Goal: Information Seeking & Learning: Learn about a topic

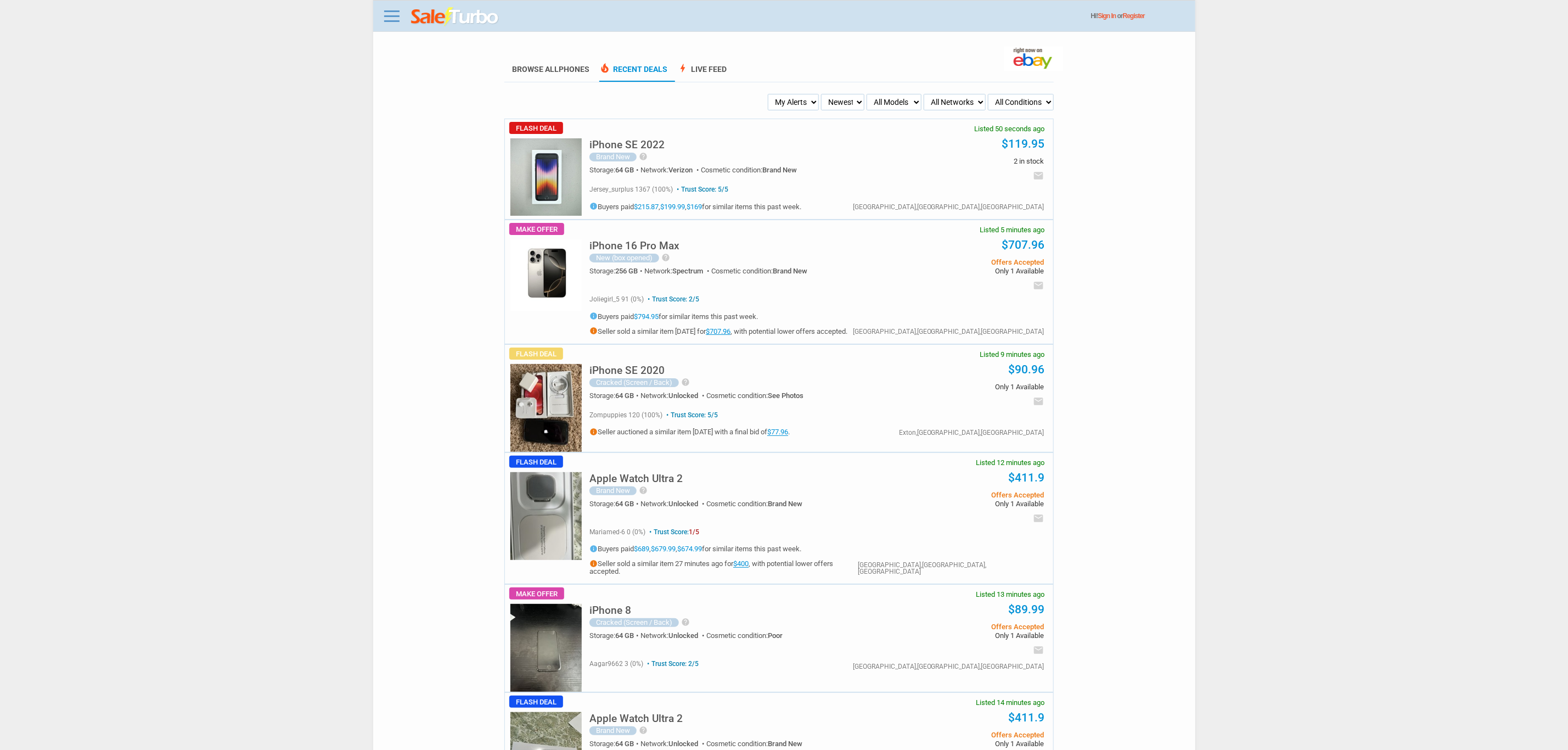
click at [798, 102] on select "My Alerts All Deals BIN Only w/ Offers Only" at bounding box center [793, 102] width 51 height 17
click at [669, 252] on div "iPhone 16 Pro Max New (box opened) help The phone is brand new and comes with a…" at bounding box center [734, 260] width 289 height 57
click at [662, 247] on h5 "iPhone 16 Pro Max" at bounding box center [635, 245] width 90 height 10
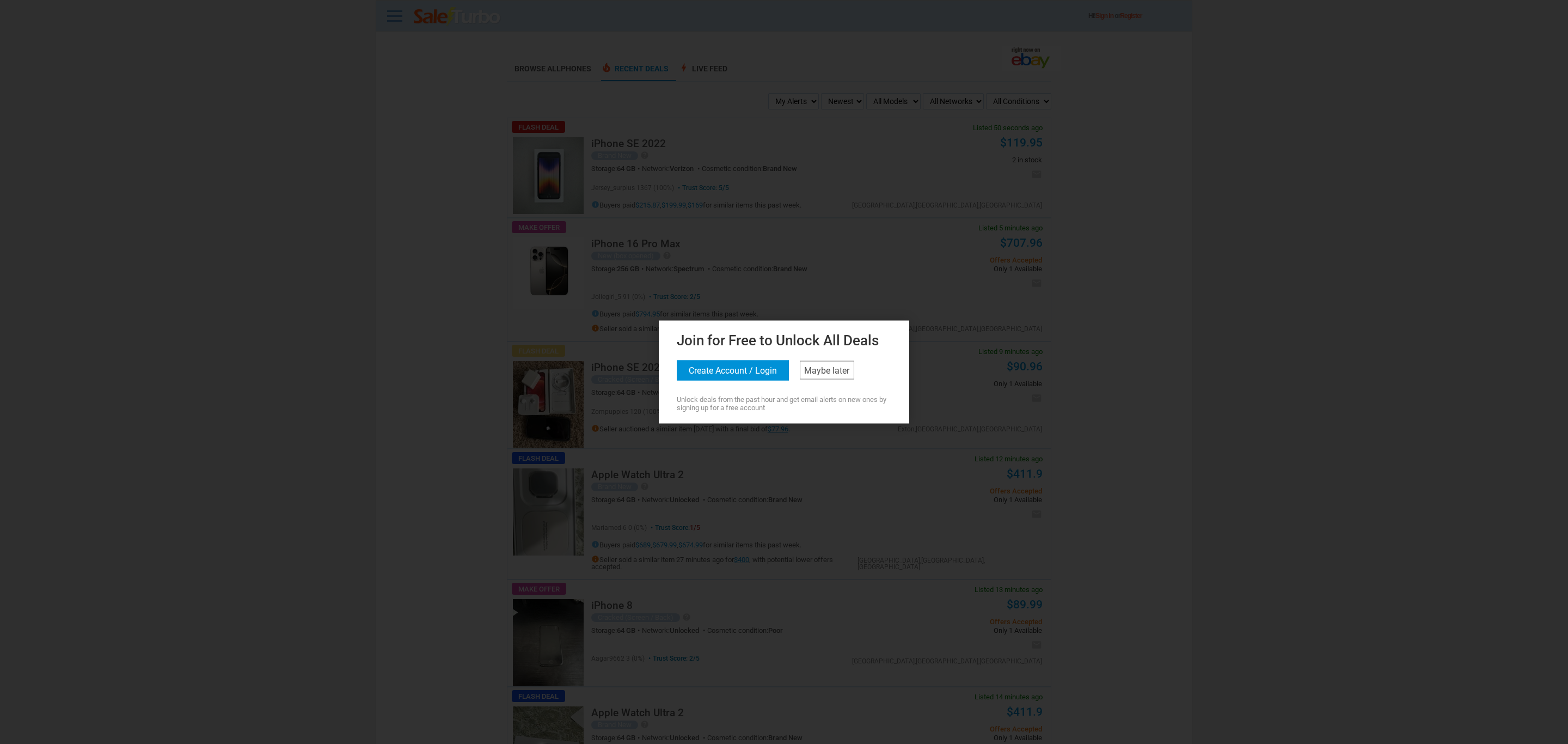
click at [875, 386] on div "Join for Free to Unlock All Deals Create Account / Login Maybe later Unlock dea…" at bounding box center [784, 370] width 245 height 83
click at [863, 379] on div "Join for Free to Unlock All Deals Create Account / Login Maybe later Unlock dea…" at bounding box center [784, 370] width 245 height 83
click at [853, 377] on link "Maybe later" at bounding box center [827, 370] width 54 height 18
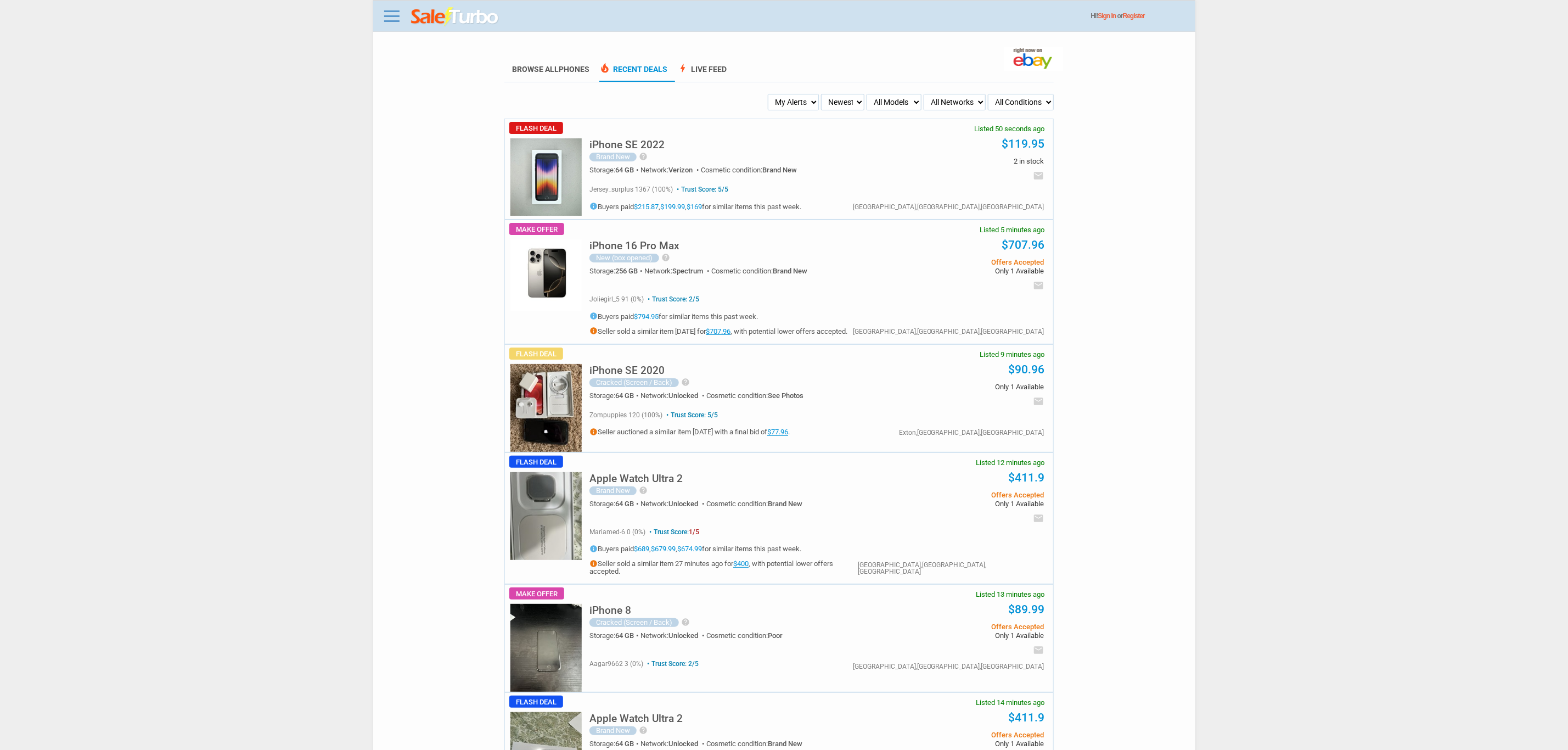
click at [798, 107] on select "My Alerts All Deals BIN Only w/ Offers Only" at bounding box center [793, 102] width 51 height 17
select select "flash_bin"
click at [770, 94] on select "My Alerts All Deals BIN Only w/ Offers Only" at bounding box center [793, 102] width 51 height 17
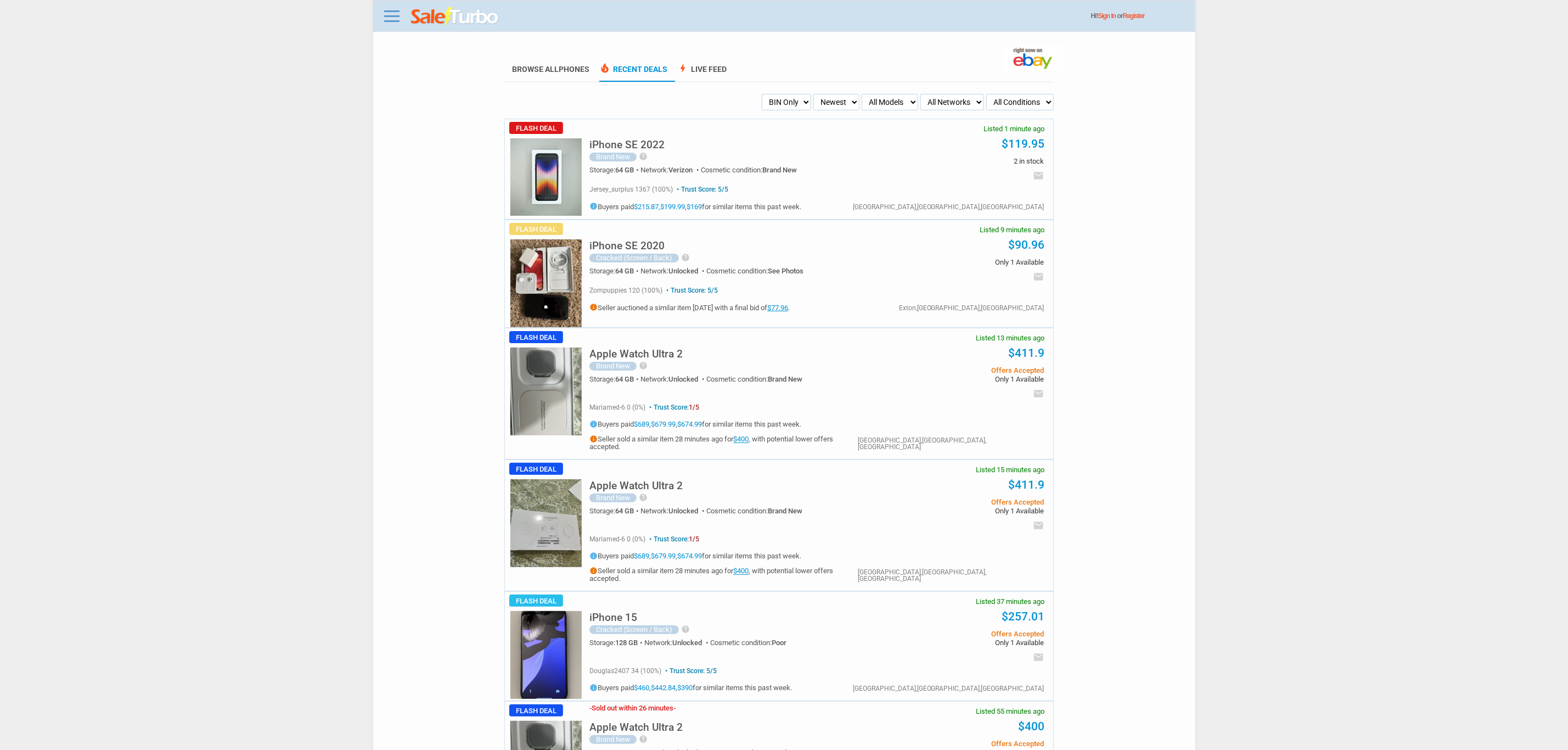
click at [565, 185] on img at bounding box center [546, 177] width 71 height 77
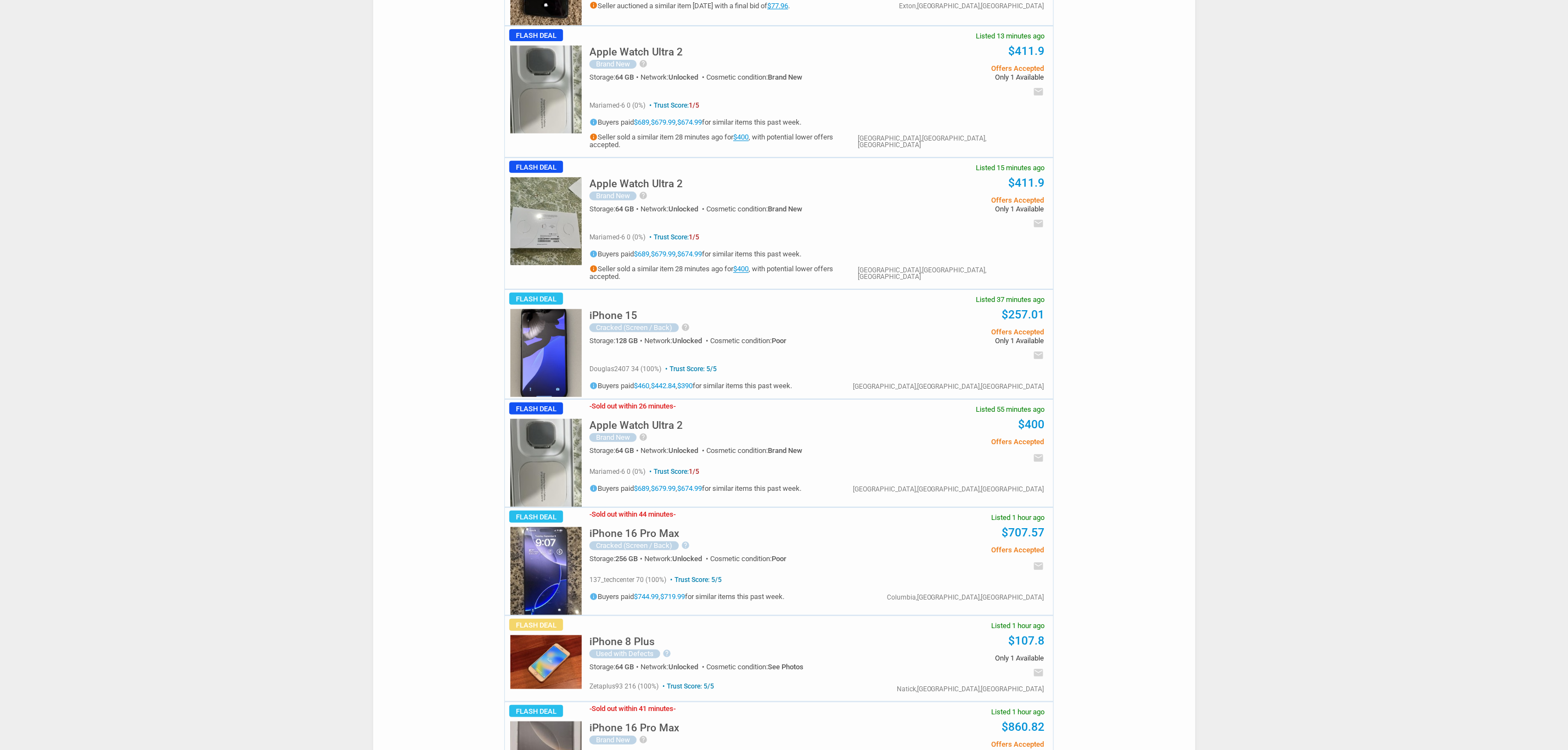
scroll to position [330, 0]
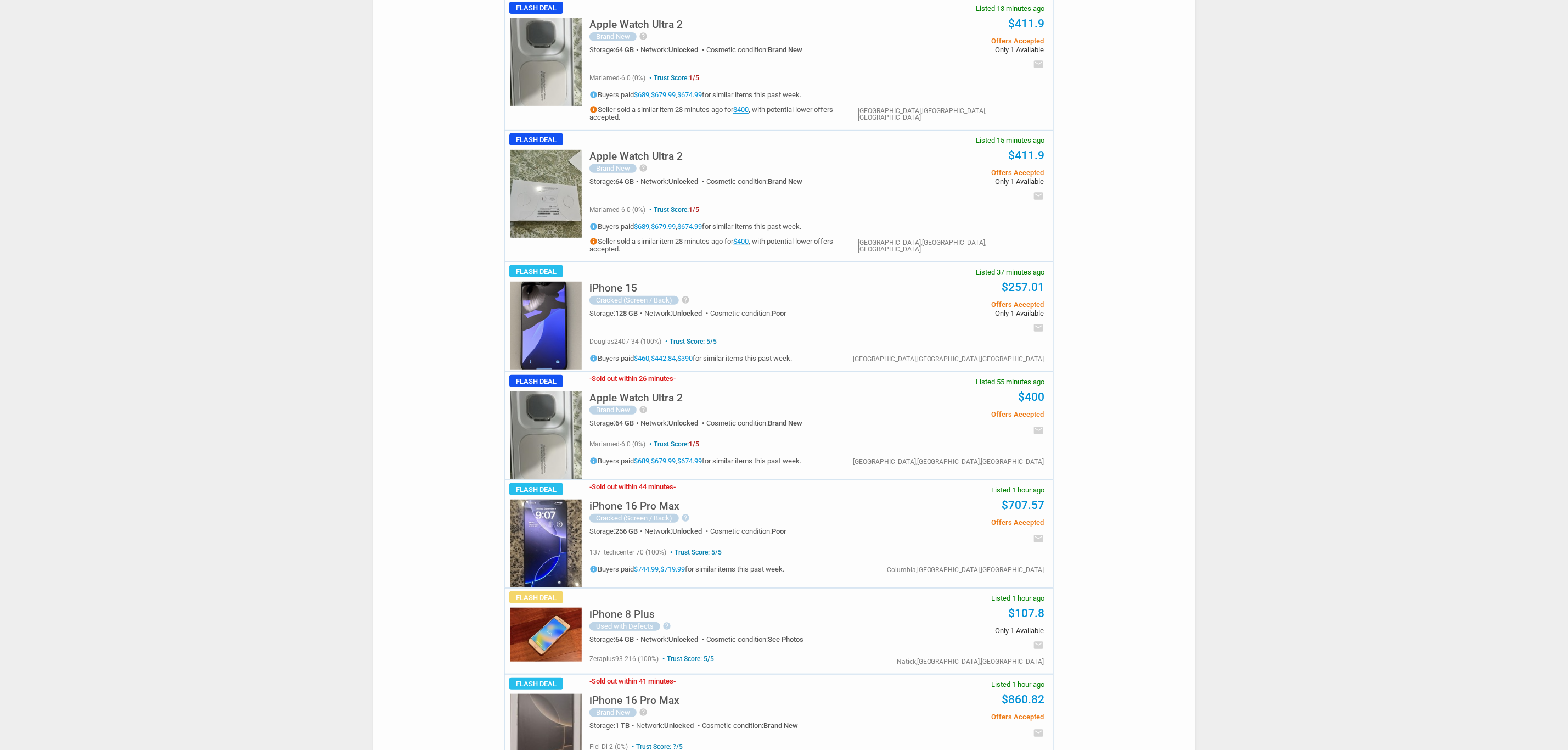
click at [647, 492] on div "iPhone 16 Pro Max Cracked (Screen / Back) help Used working condition Storage: …" at bounding box center [734, 516] width 289 height 50
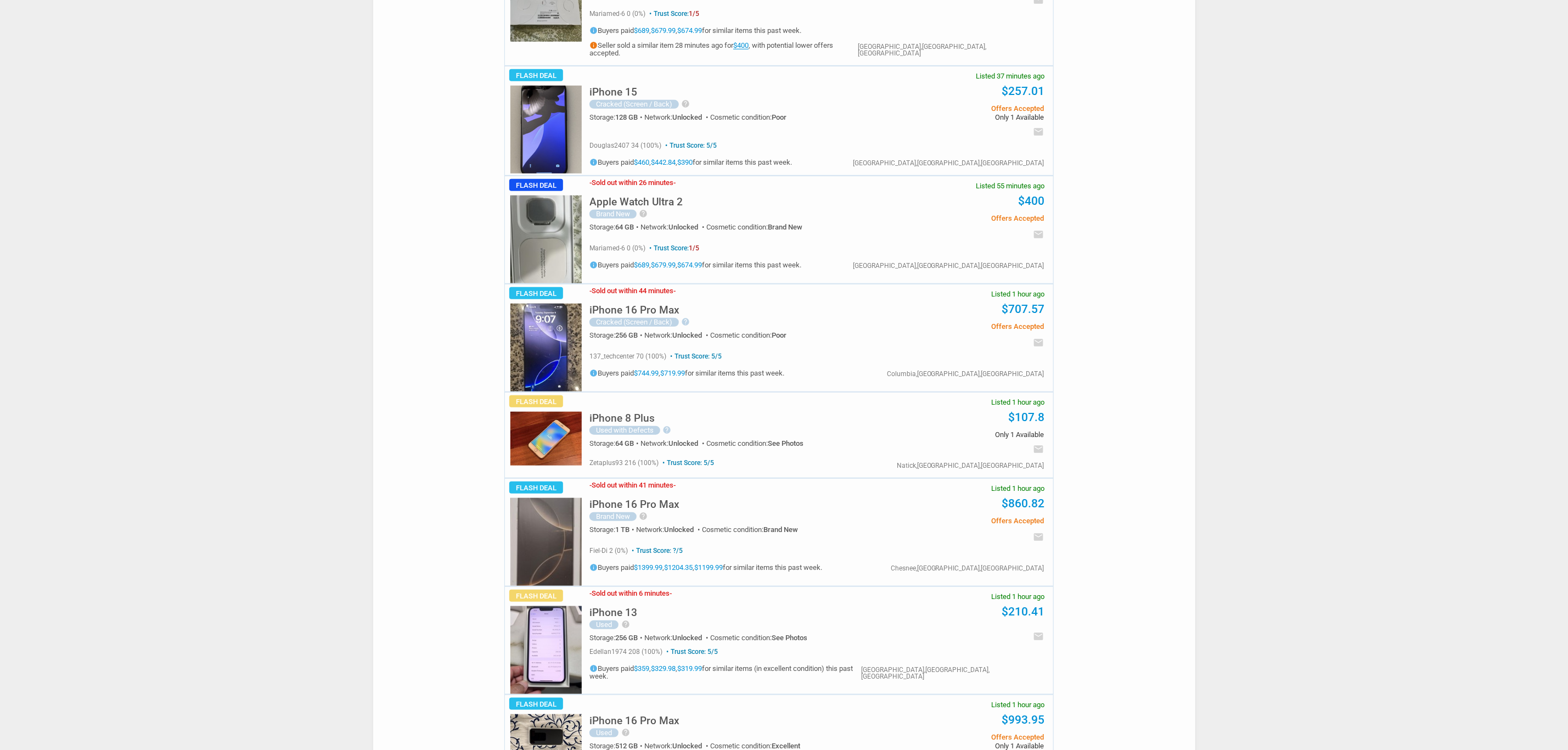
scroll to position [906, 0]
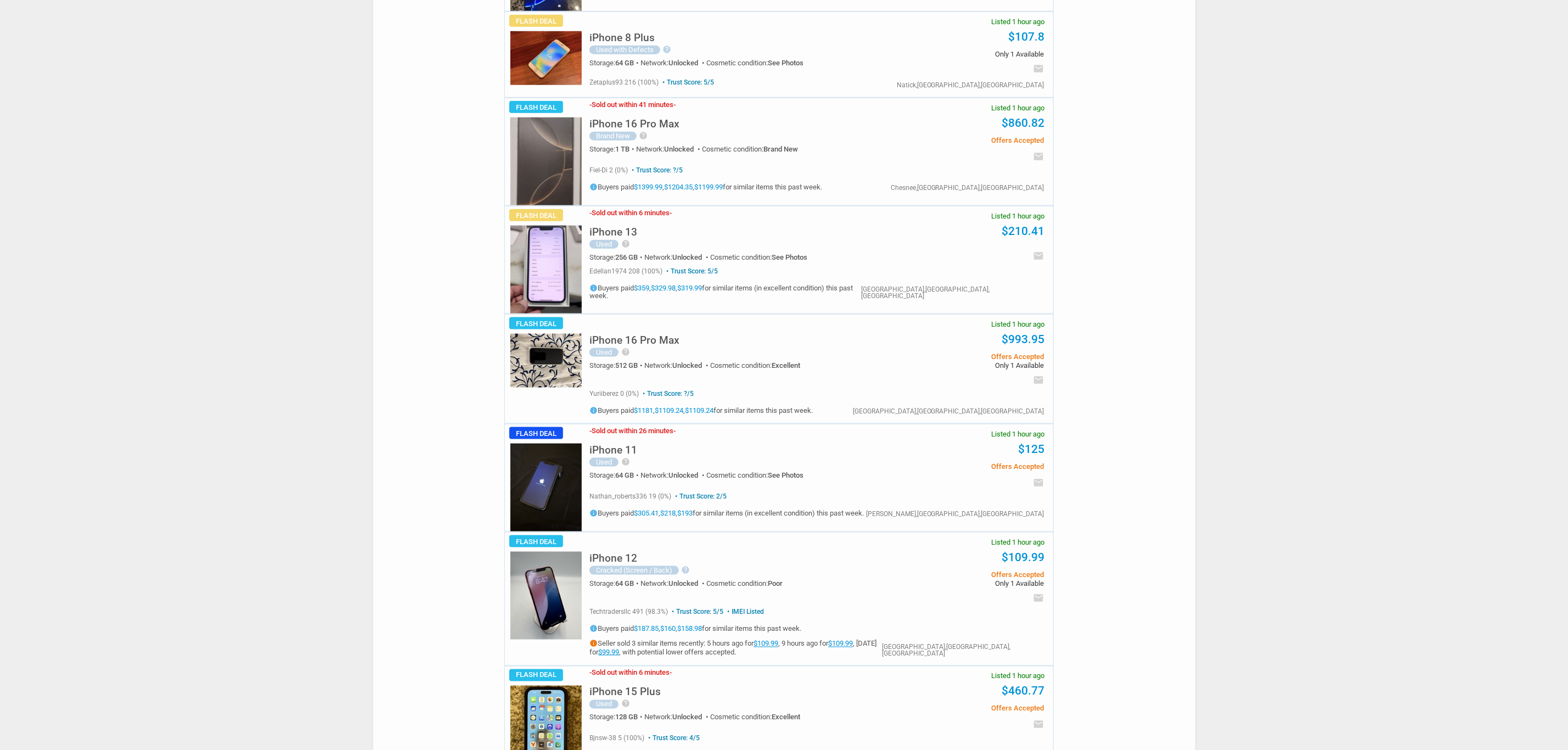
click at [547, 131] on img at bounding box center [546, 161] width 71 height 88
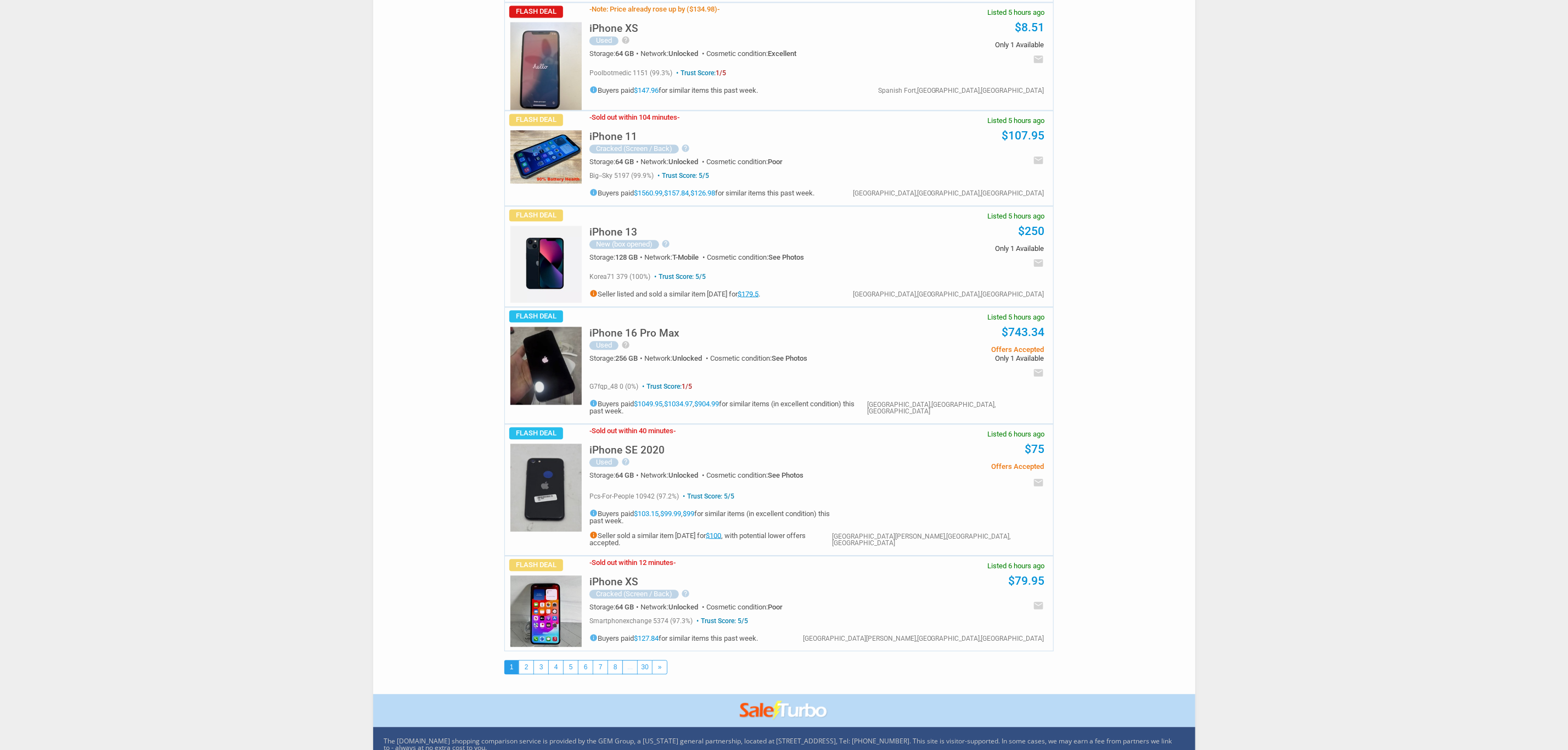
scroll to position [4887, 0]
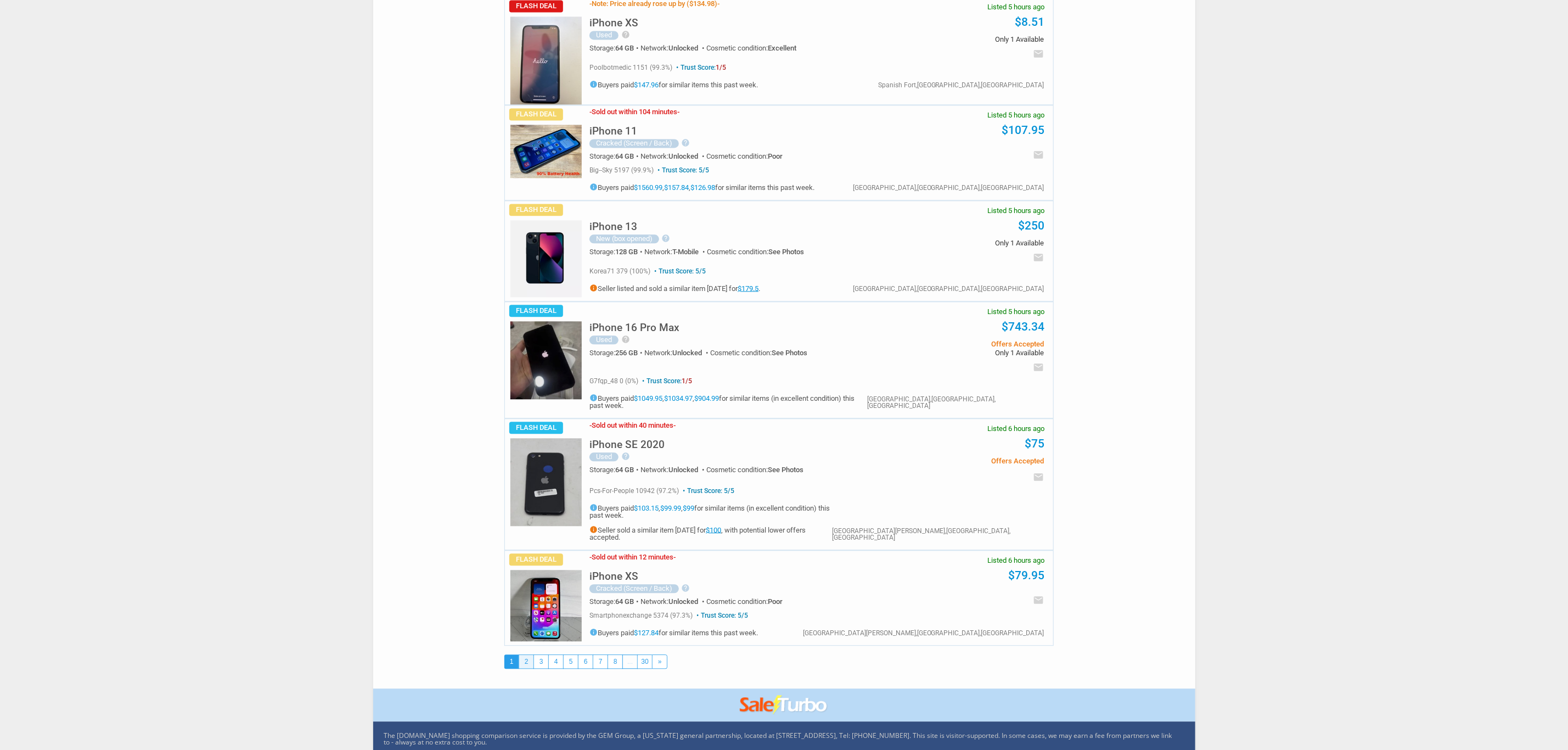
click at [533, 655] on link "2" at bounding box center [526, 661] width 14 height 13
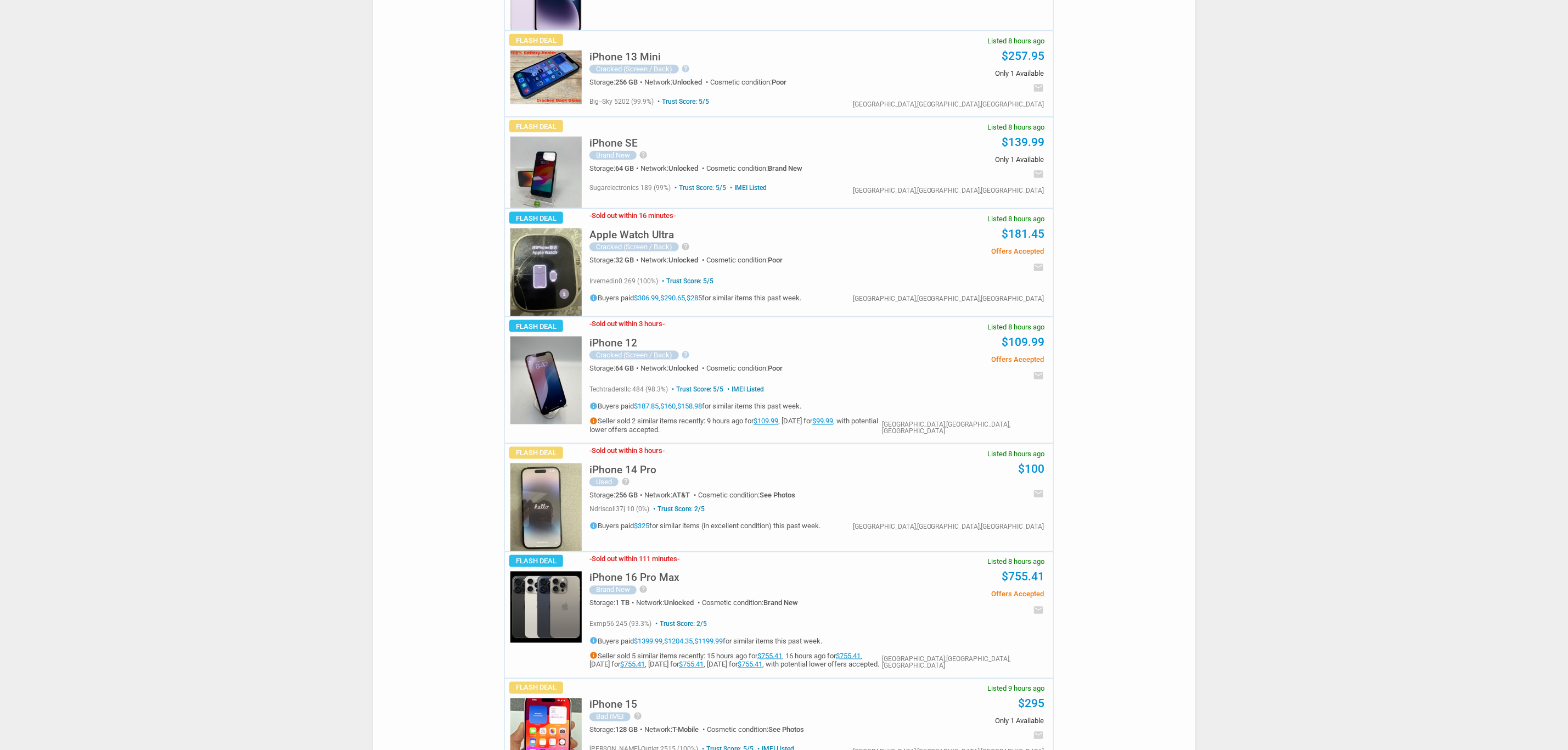
scroll to position [906, 0]
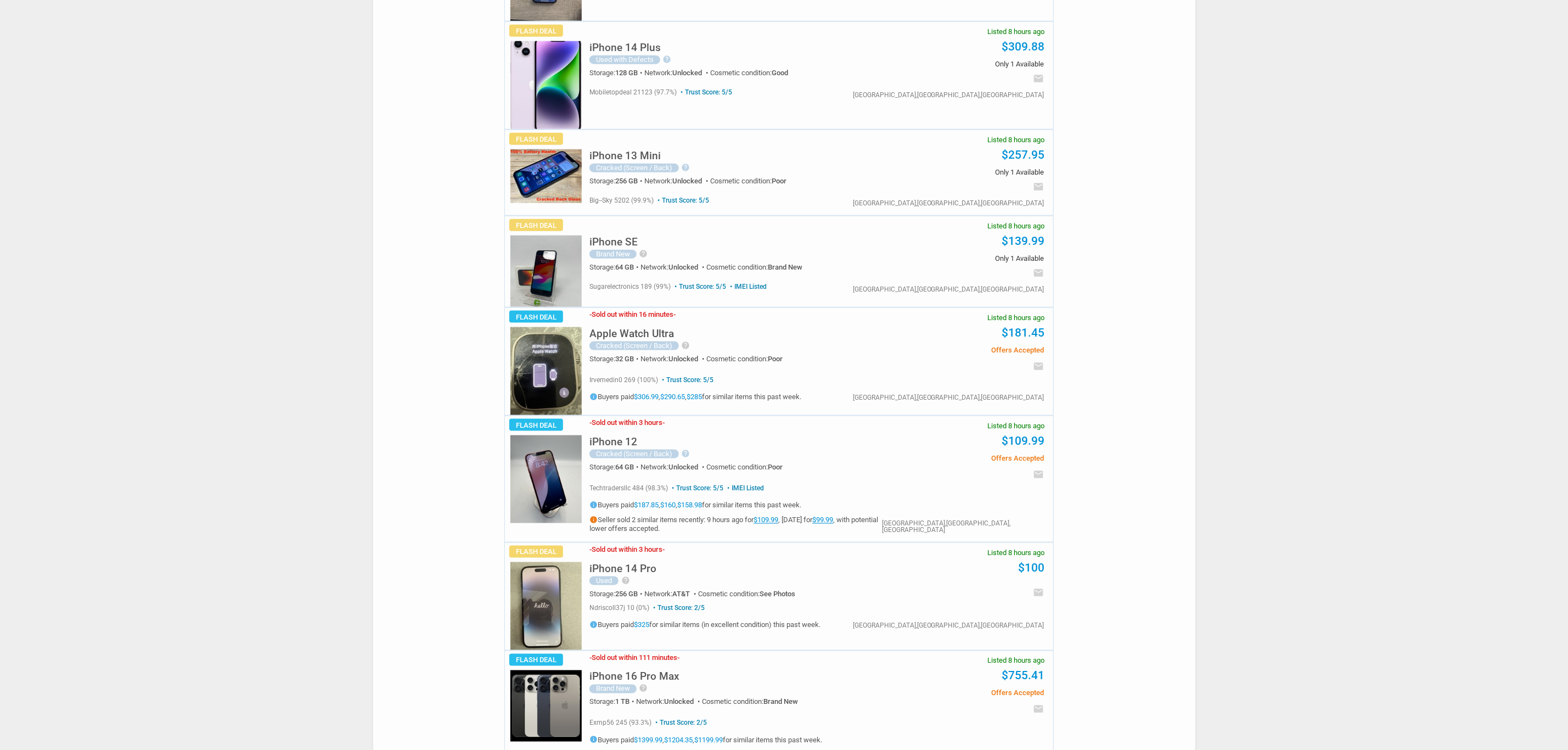
click at [517, 598] on img at bounding box center [546, 606] width 71 height 88
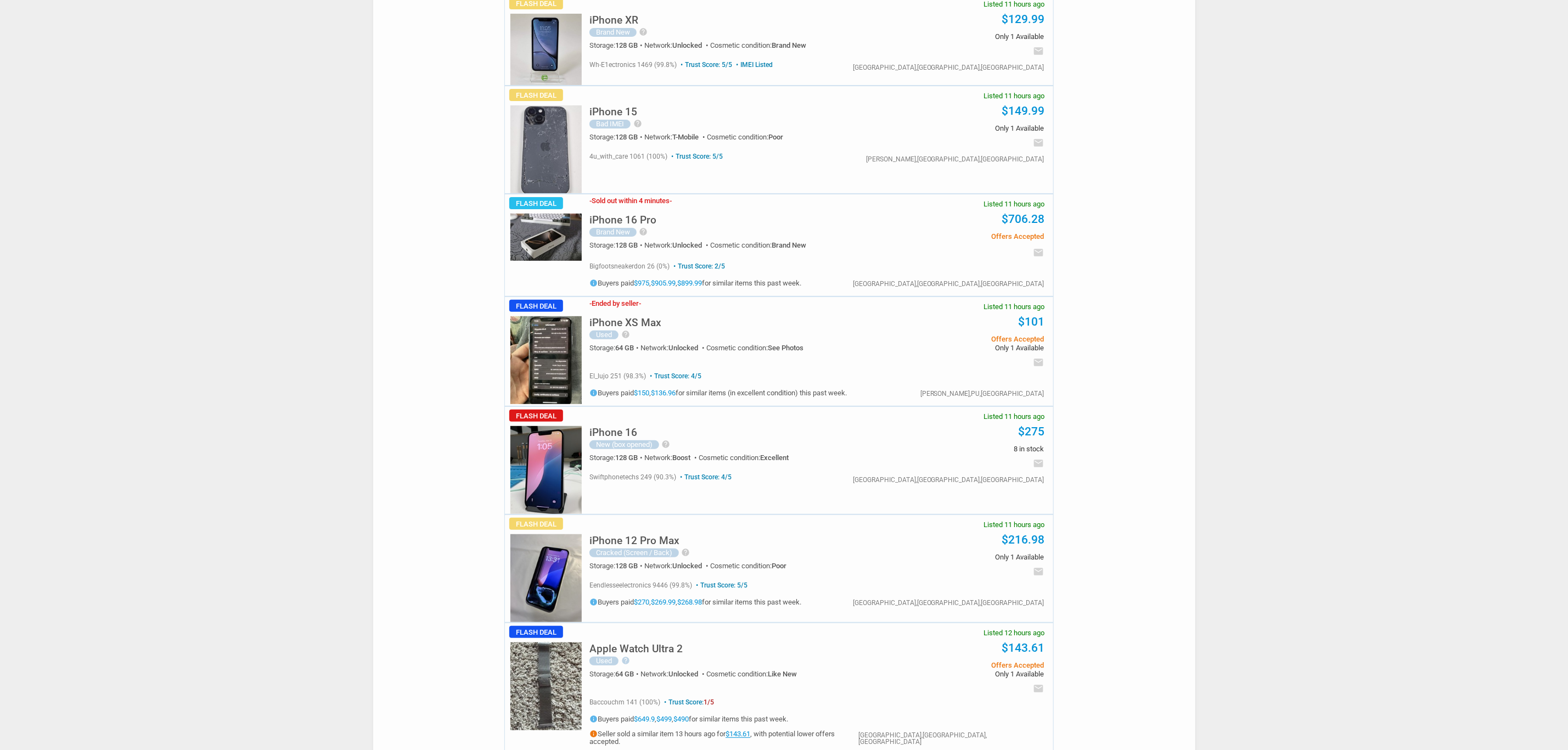
scroll to position [2915, 0]
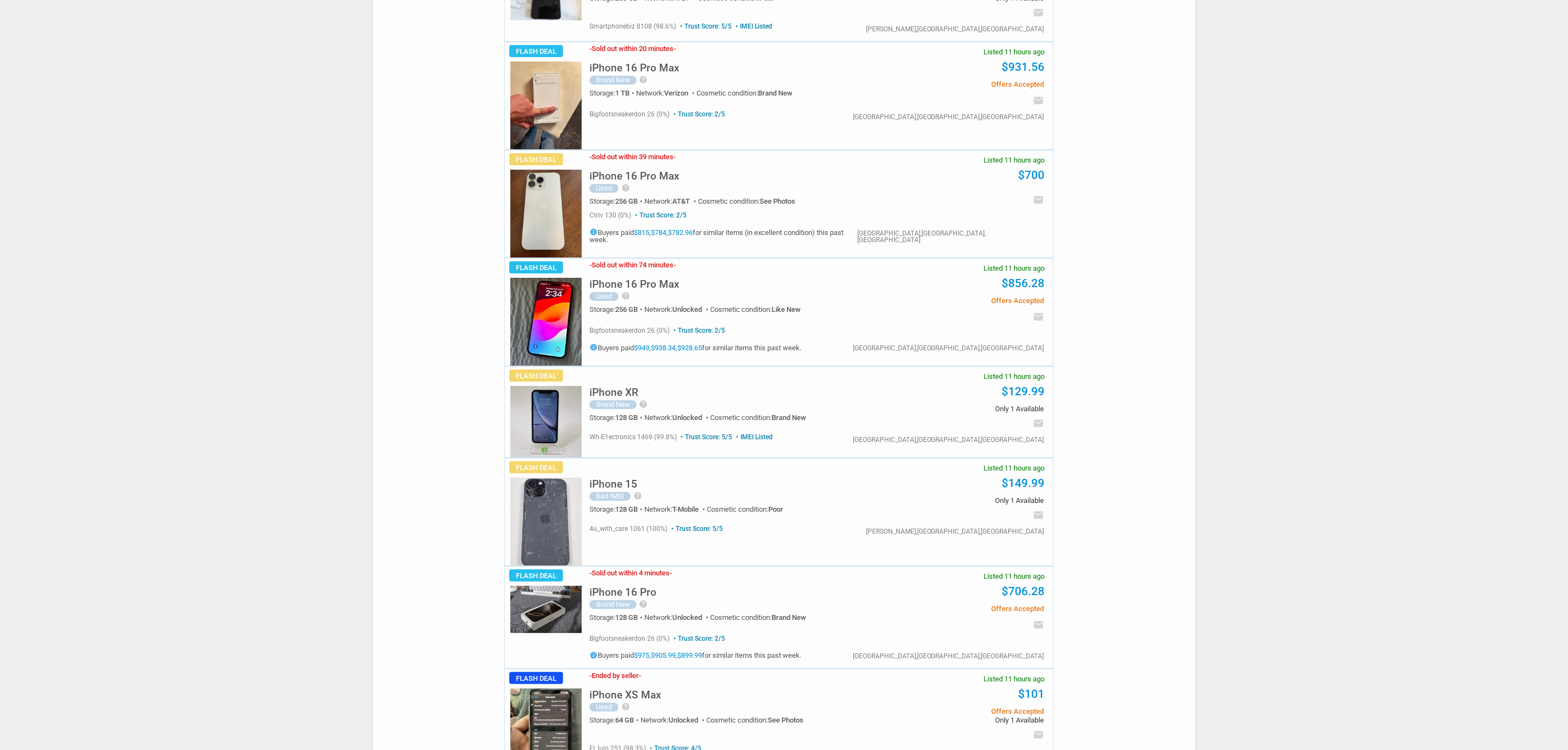
click at [538, 514] on img at bounding box center [546, 521] width 71 height 88
